Goal: Navigation & Orientation: Understand site structure

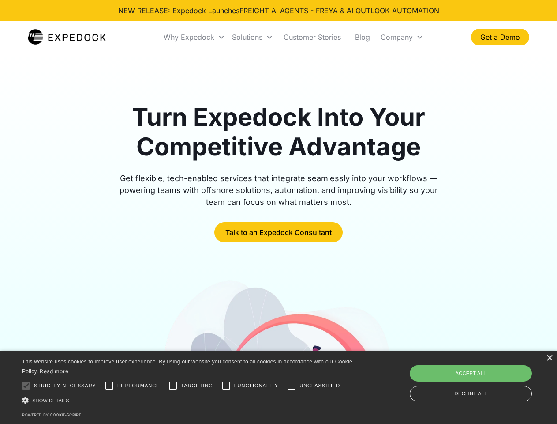
click at [195, 37] on div "Why Expedock" at bounding box center [189, 37] width 51 height 9
click at [252, 37] on div "Solutions" at bounding box center [247, 37] width 30 height 9
click at [402, 37] on div "Company" at bounding box center [397, 37] width 32 height 9
click at [26, 385] on div at bounding box center [26, 385] width 18 height 18
click at [109, 385] on input "Performance" at bounding box center [110, 385] width 18 height 18
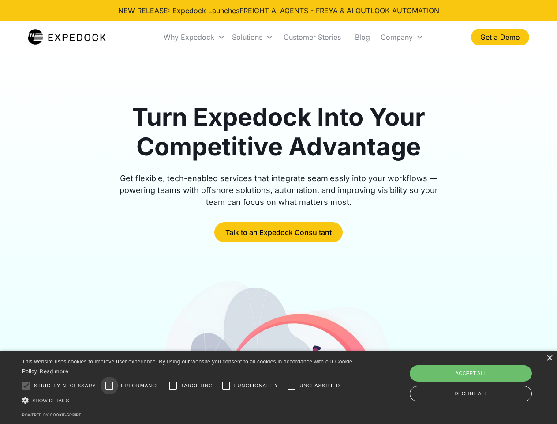
checkbox input "true"
click at [173, 385] on input "Targeting" at bounding box center [173, 385] width 18 height 18
checkbox input "true"
click at [226, 385] on input "Functionality" at bounding box center [227, 385] width 18 height 18
checkbox input "true"
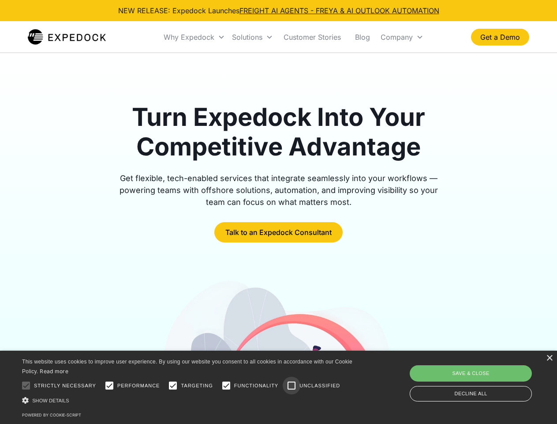
click at [292, 385] on input "Unclassified" at bounding box center [292, 385] width 18 height 18
checkbox input "true"
click at [189, 400] on div "Show details Hide details" at bounding box center [189, 399] width 334 height 9
